Goal: Transaction & Acquisition: Subscribe to service/newsletter

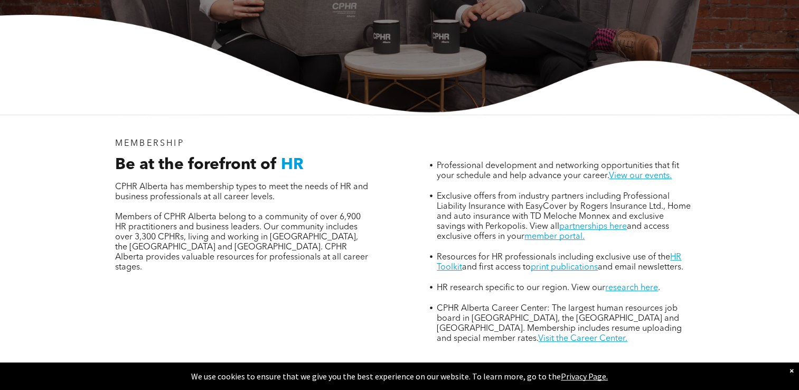
scroll to position [285, 0]
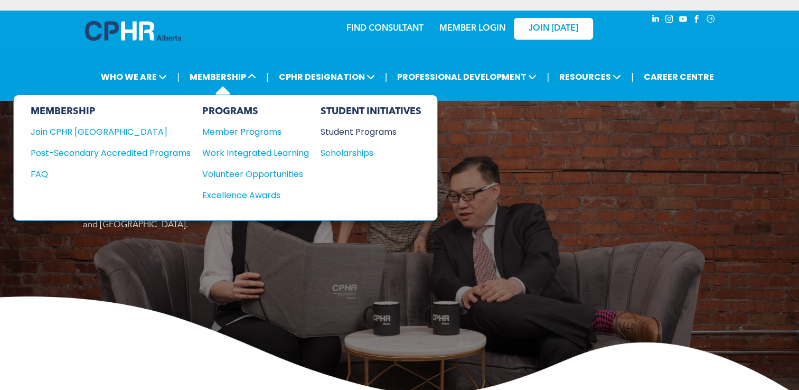
click at [335, 132] on div "Student Programs" at bounding box center [365, 131] width 91 height 13
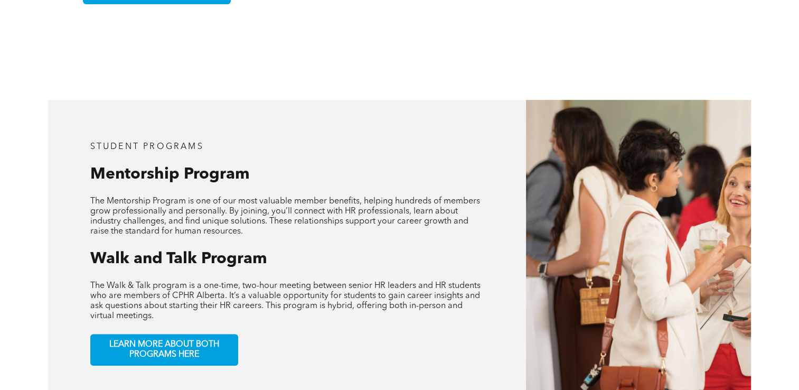
scroll to position [438, 0]
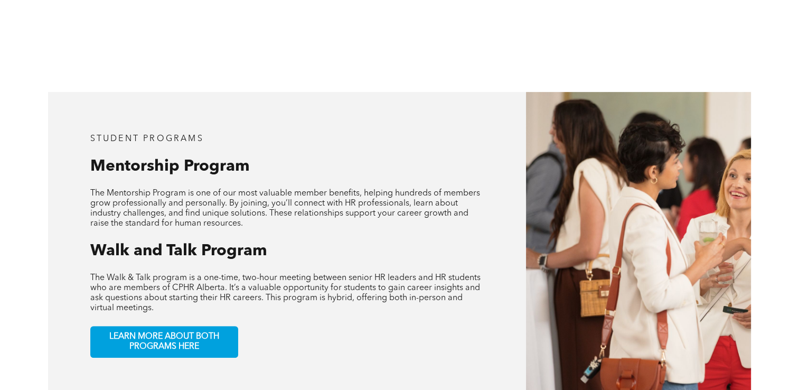
click at [303, 304] on div "student programs Mentorship Program The Mentorship Program is one of our most v…" at bounding box center [287, 246] width 478 height 308
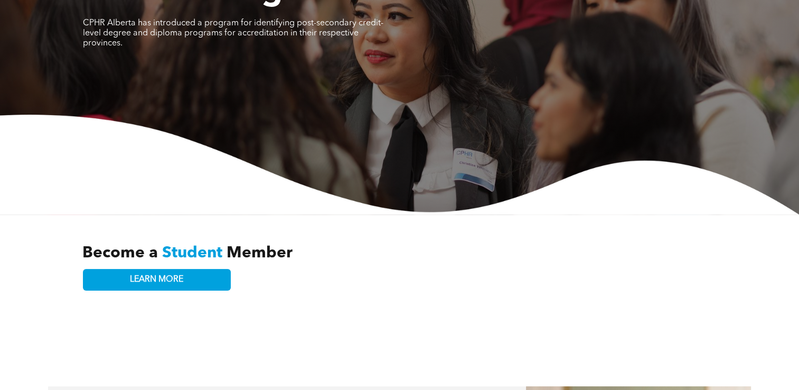
scroll to position [139, 0]
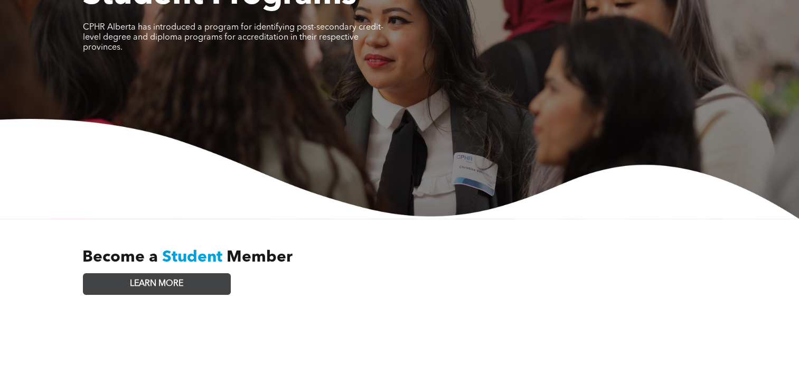
click at [188, 276] on link "LEARN MORE" at bounding box center [157, 284] width 148 height 22
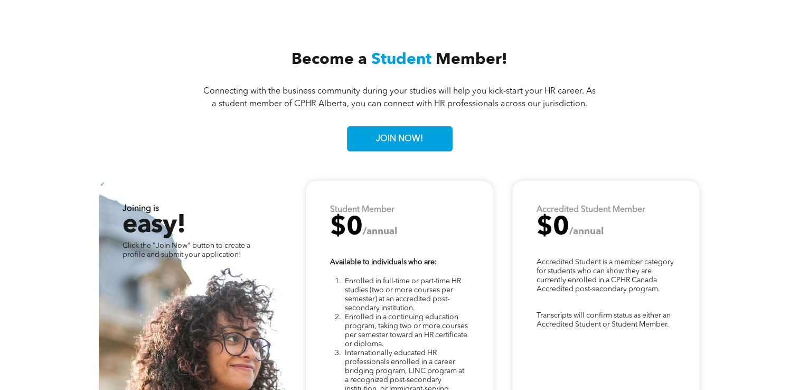
scroll to position [2591, 0]
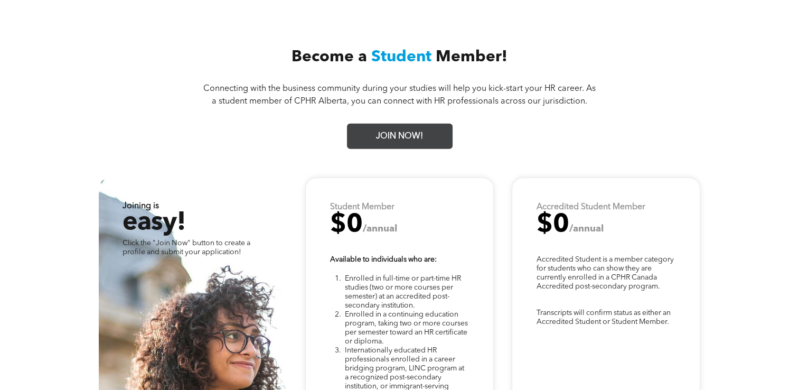
click at [348, 136] on link "JOIN NOW!" at bounding box center [400, 136] width 106 height 25
